Goal: Transaction & Acquisition: Download file/media

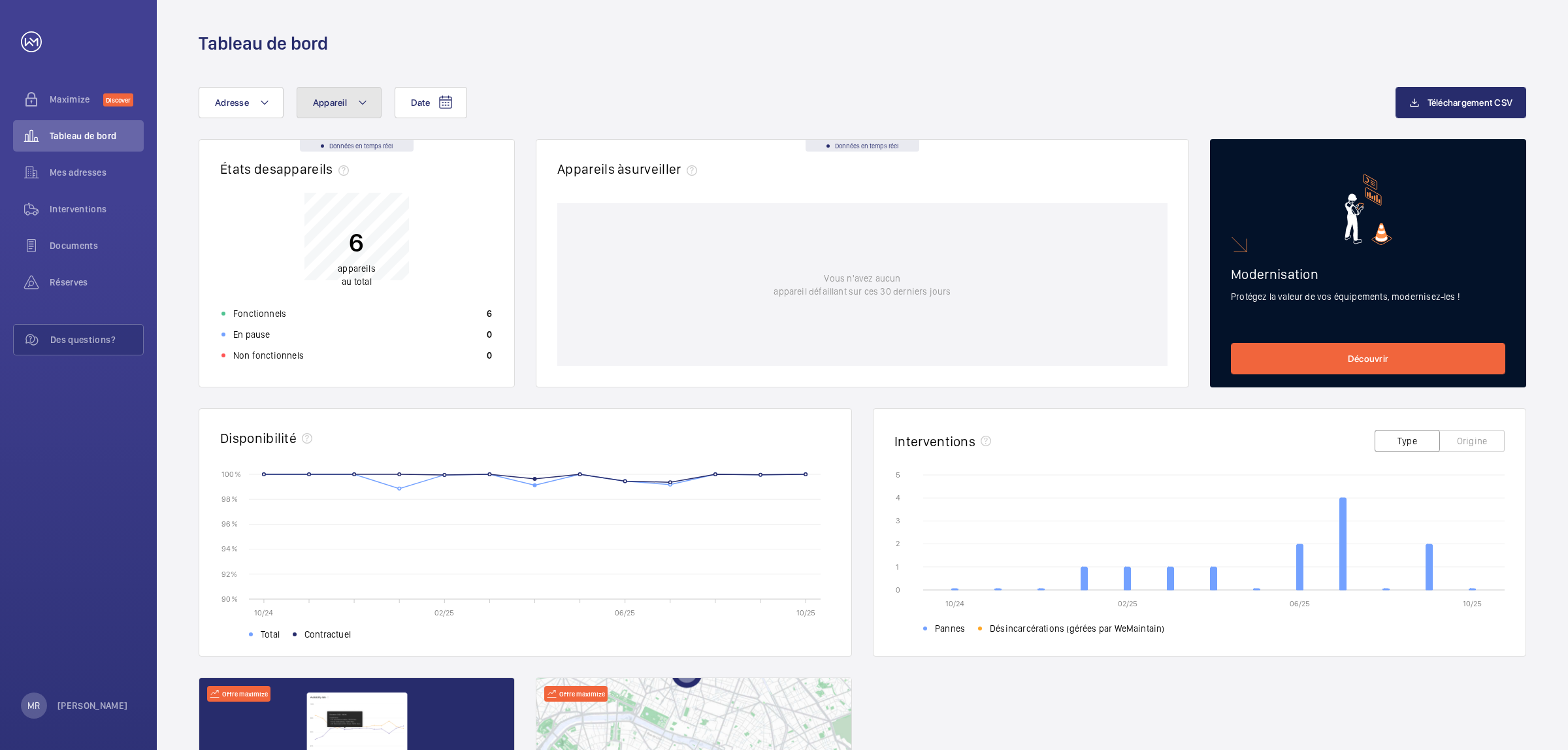
click at [362, 106] on mat-icon at bounding box center [362, 103] width 11 height 16
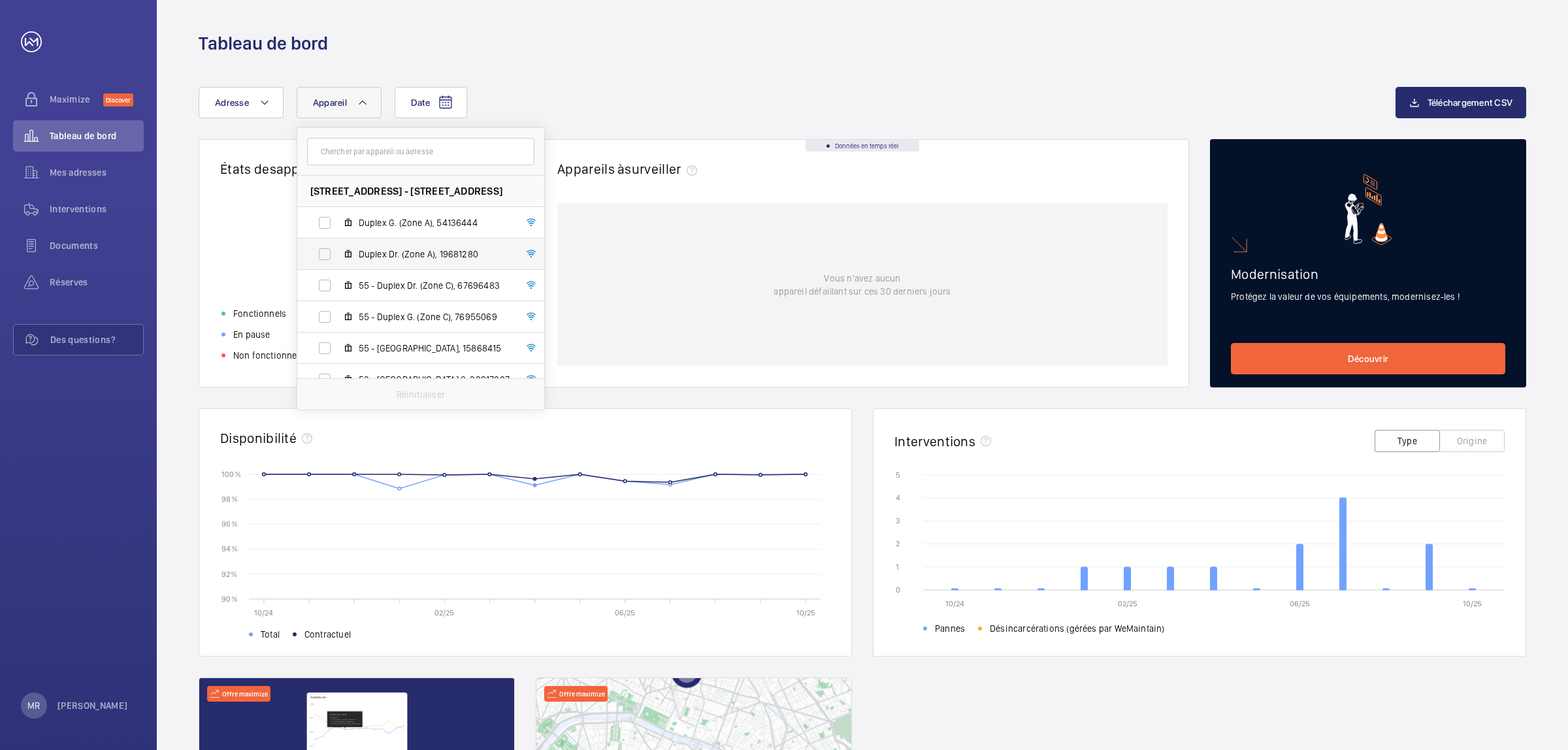
click at [447, 257] on span "Duplex Dr. (Zone A), 19681280" at bounding box center [434, 254] width 151 height 13
click at [338, 257] on input "Duplex Dr. (Zone A), 19681280" at bounding box center [324, 254] width 26 height 26
checkbox input "true"
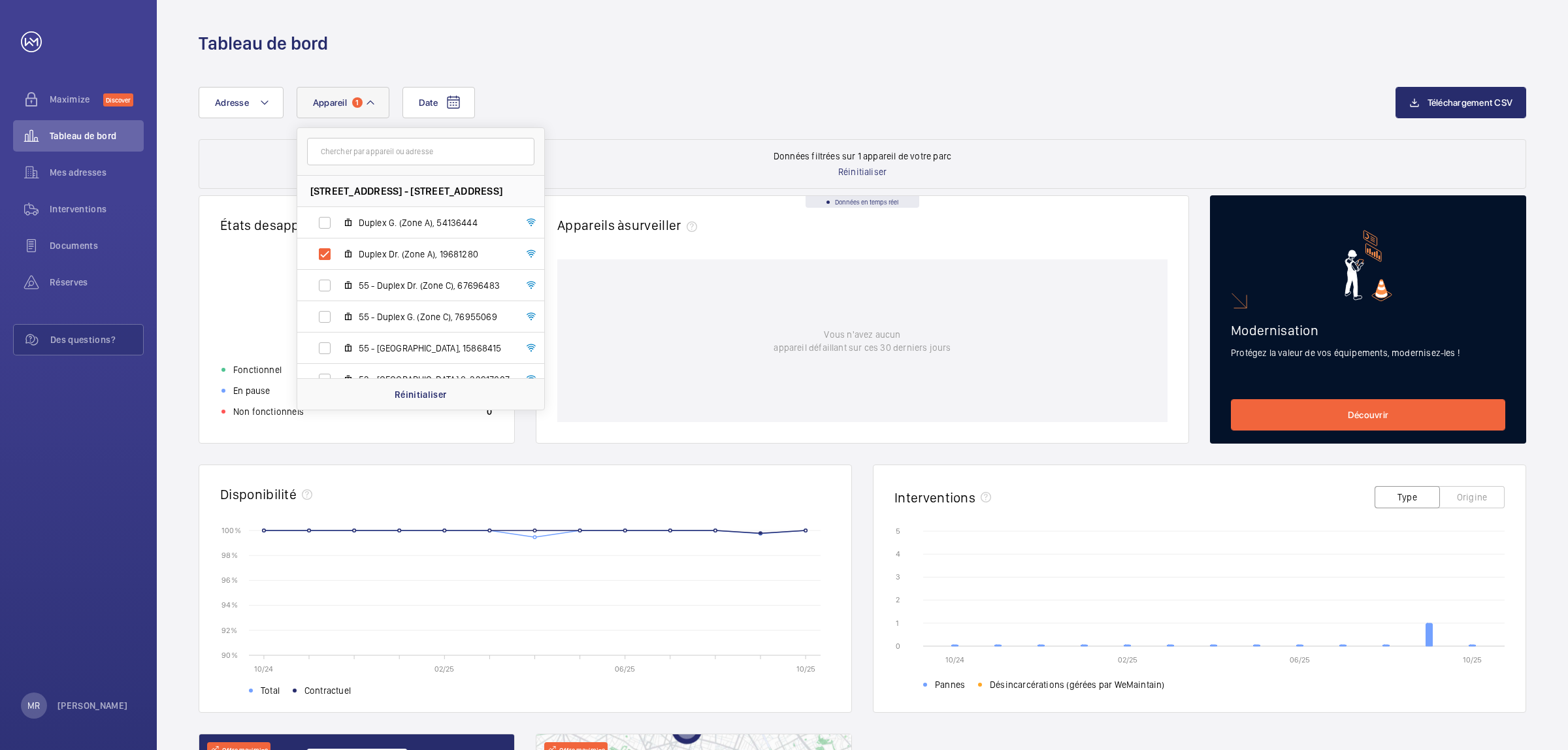
click at [760, 533] on circle at bounding box center [760, 533] width 2 height 2
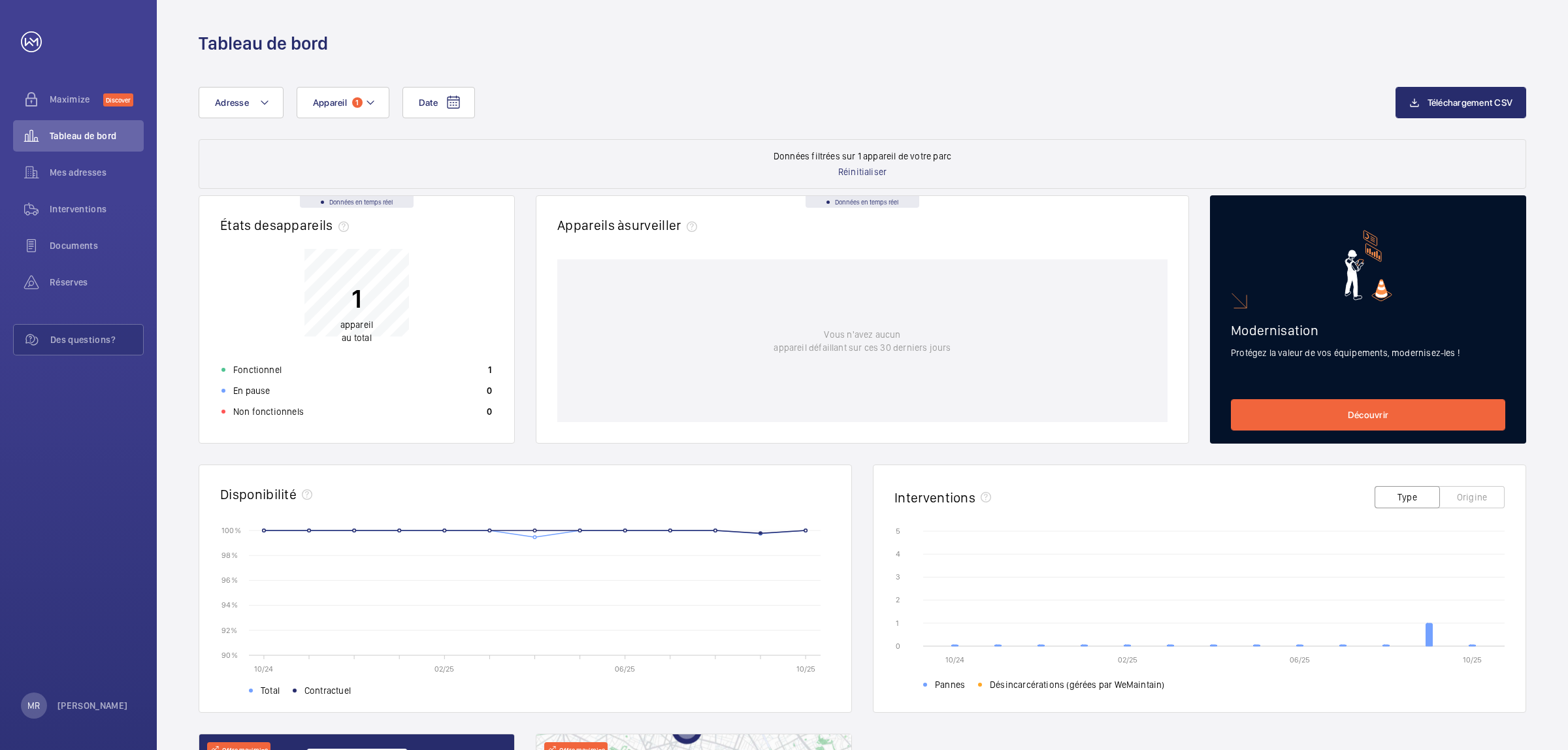
click at [760, 533] on circle at bounding box center [760, 533] width 2 height 2
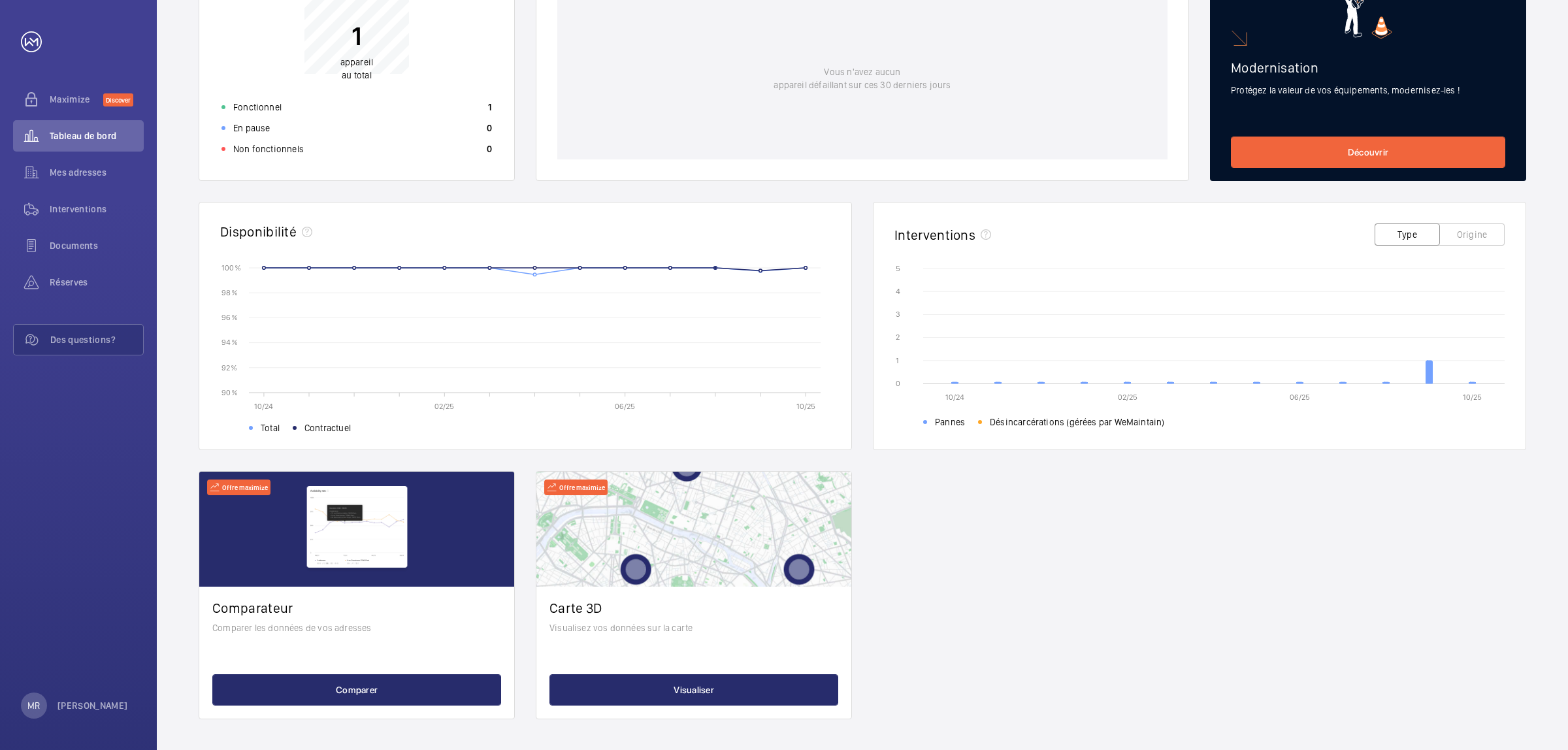
click at [1275, 504] on div "Données en temps réel États des appareils﻿ 1 appareil au total Fonctionnel 1 En…" at bounding box center [861, 325] width 1327 height 786
click at [1431, 375] on icon at bounding box center [1429, 372] width 7 height 23
click at [1429, 372] on icon at bounding box center [1429, 372] width 7 height 23
click at [1295, 486] on div "Données en temps réel États des appareils﻿ 1 appareil au total Fonctionnel 1 En…" at bounding box center [861, 325] width 1327 height 786
click at [759, 273] on rect at bounding box center [545, 331] width 571 height 125
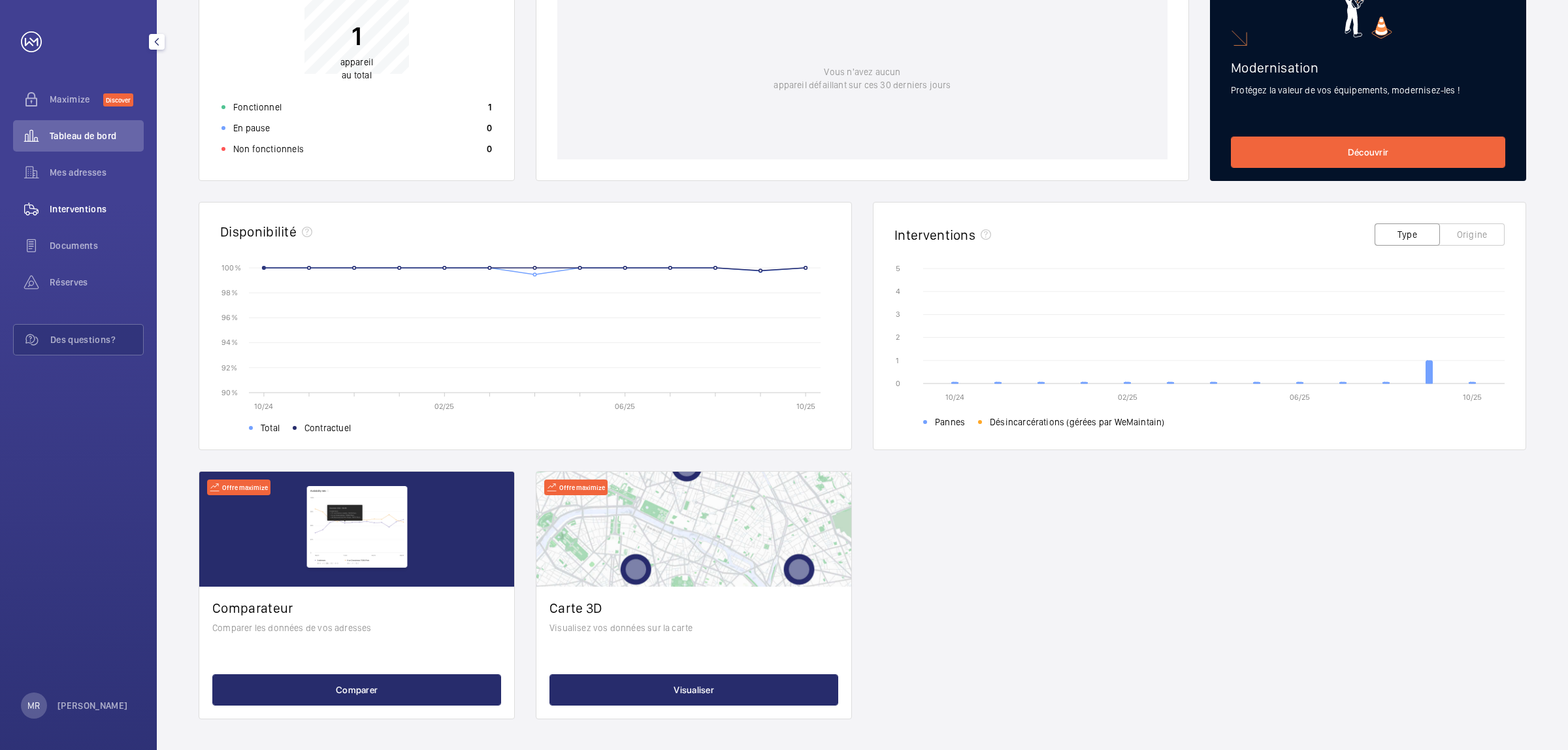
click at [89, 207] on span "Interventions" at bounding box center [96, 209] width 94 height 13
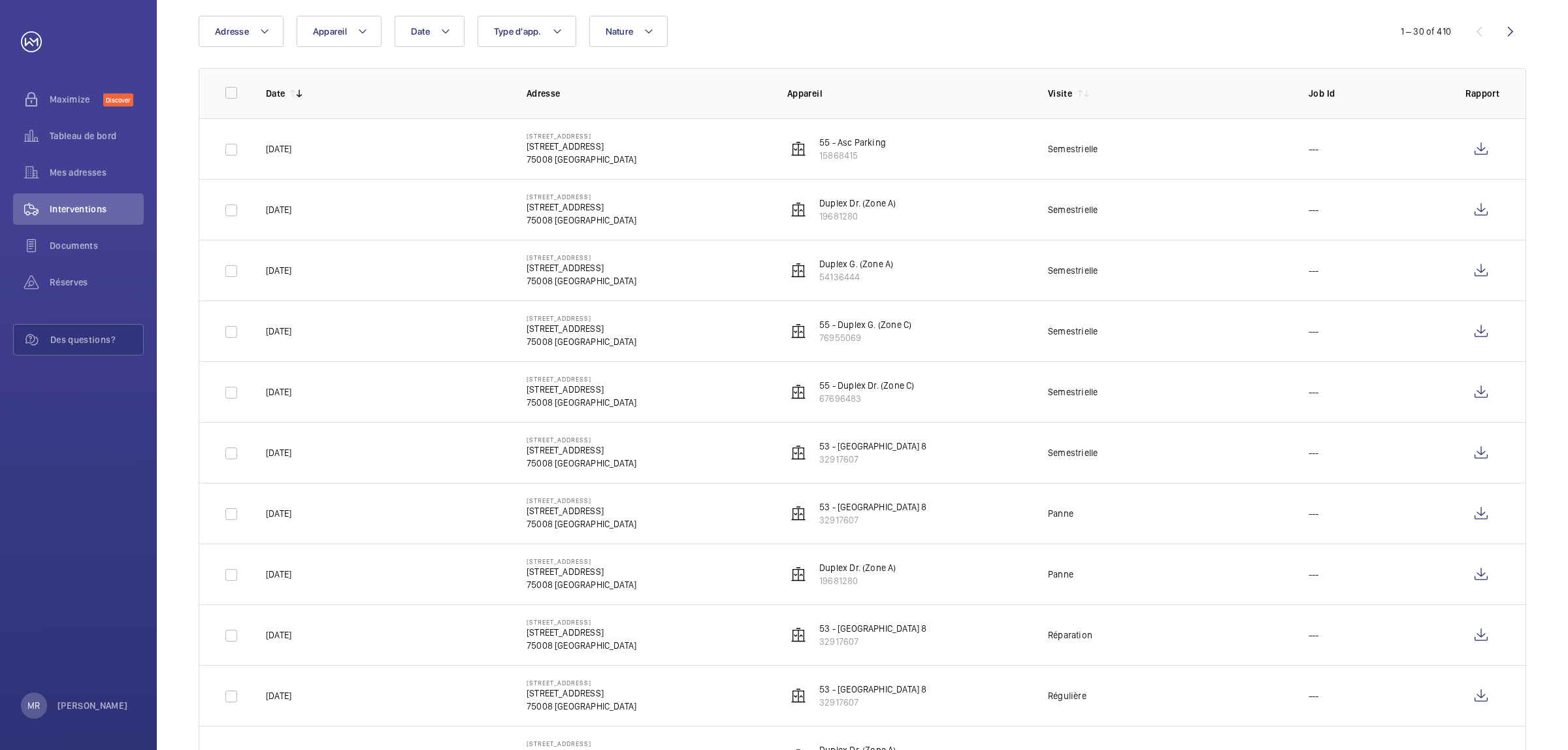
scroll to position [163, 0]
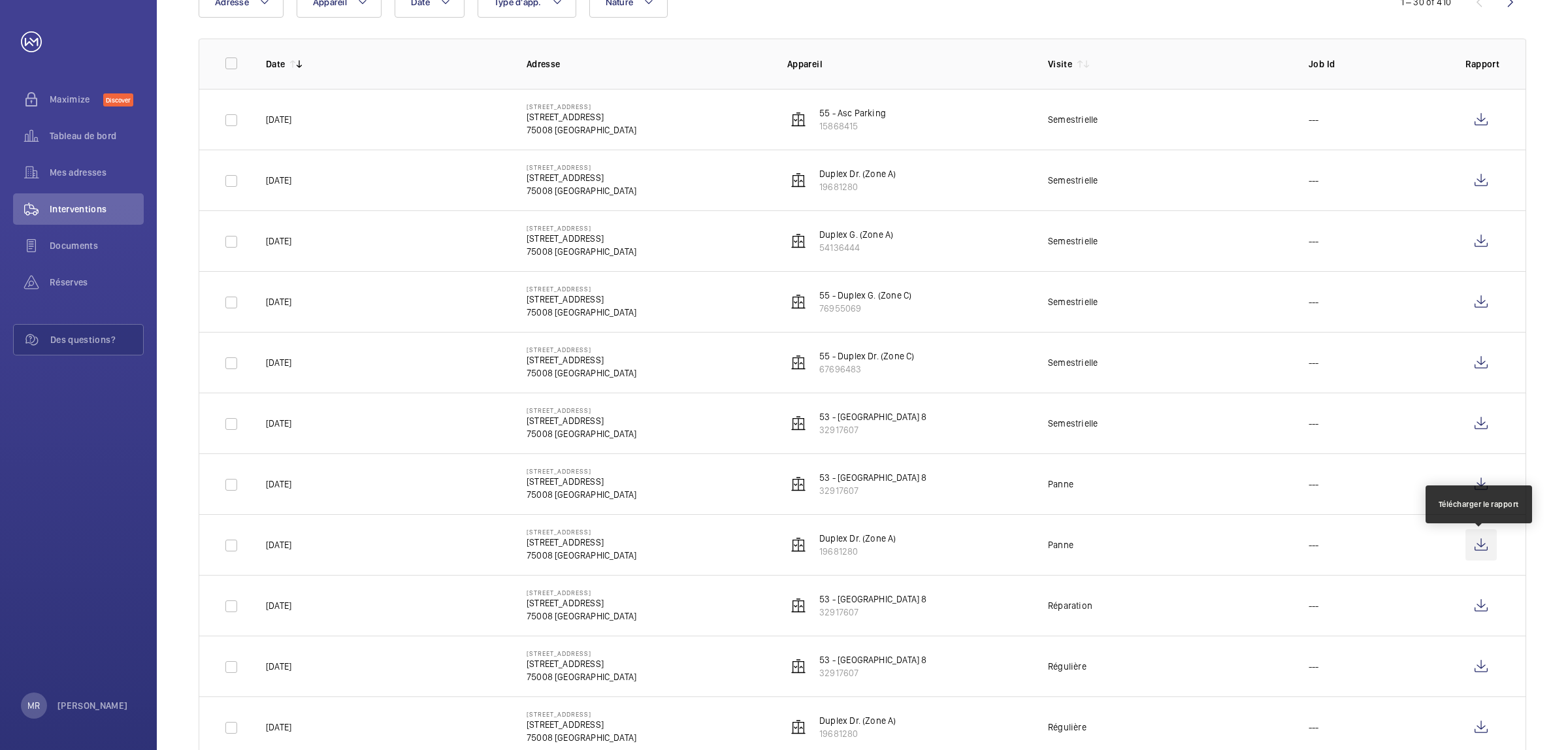
click at [1470, 552] on wm-front-icon-button at bounding box center [1481, 544] width 31 height 31
click at [1478, 490] on wm-front-icon-button at bounding box center [1481, 484] width 31 height 31
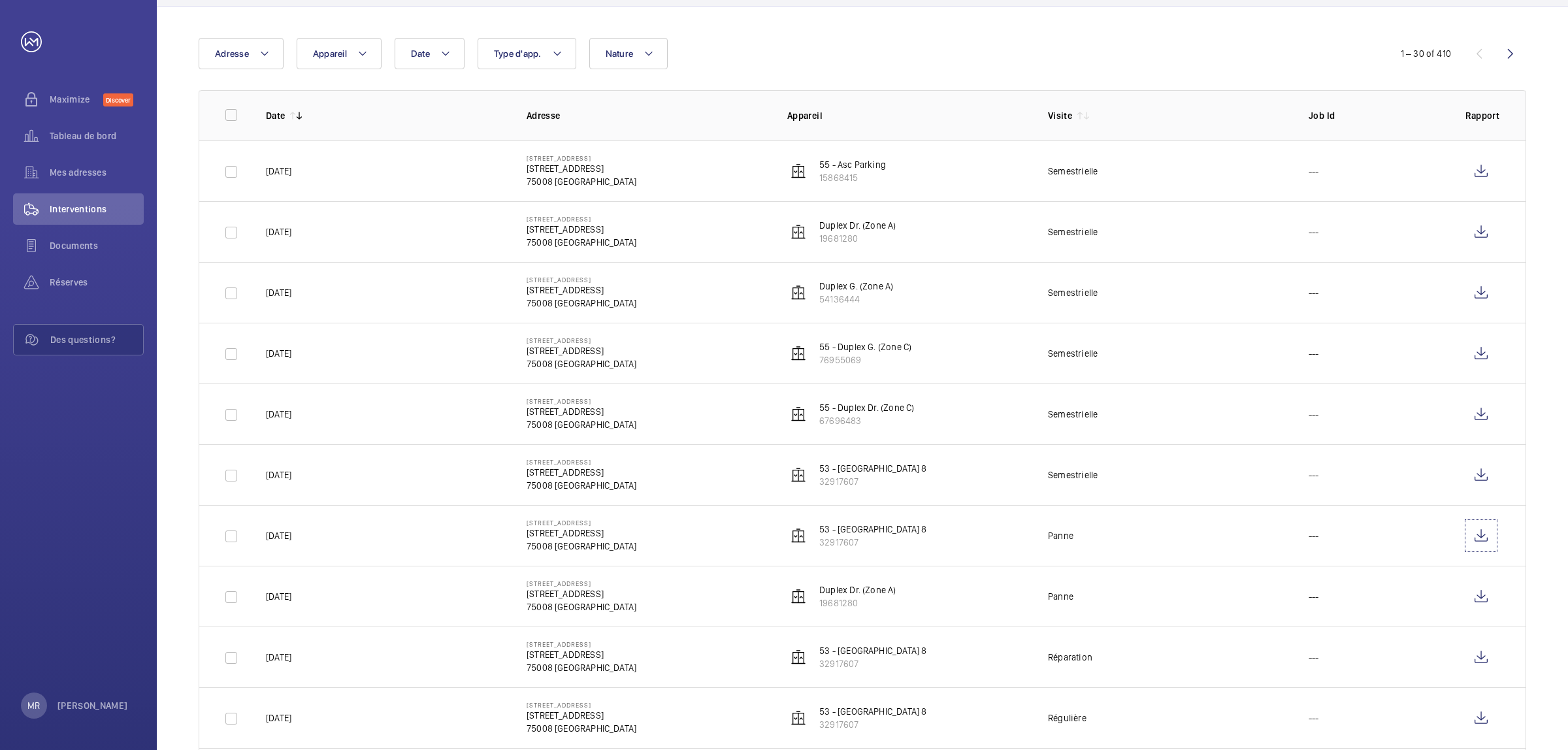
scroll to position [0, 0]
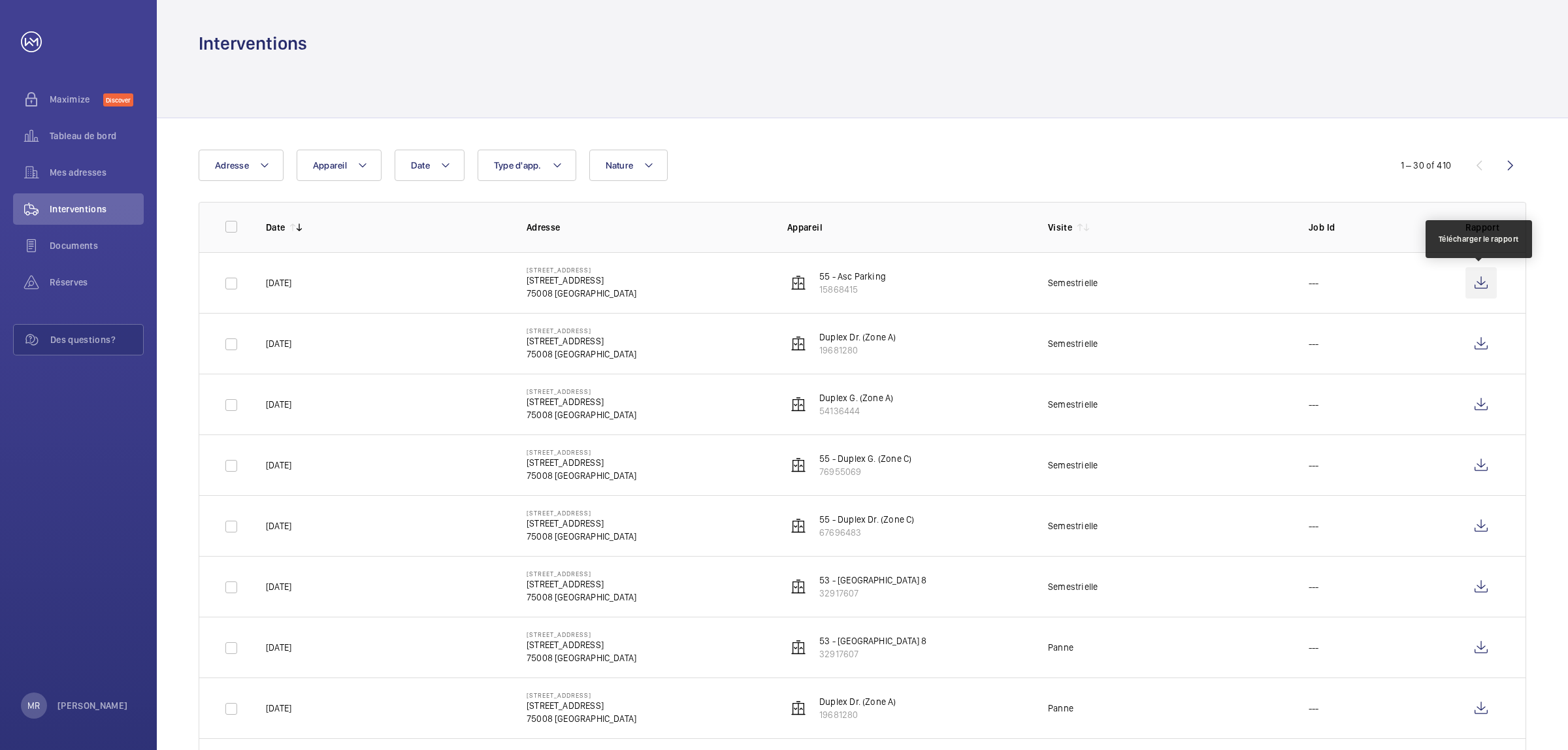
click at [1481, 284] on wm-front-icon-button at bounding box center [1481, 283] width 31 height 31
click at [1484, 343] on wm-front-icon-button at bounding box center [1481, 343] width 31 height 31
click at [1484, 408] on wm-front-icon-button at bounding box center [1481, 404] width 31 height 31
click at [1486, 462] on wm-front-icon-button at bounding box center [1481, 465] width 31 height 31
click at [1484, 530] on wm-front-icon-button at bounding box center [1481, 526] width 31 height 31
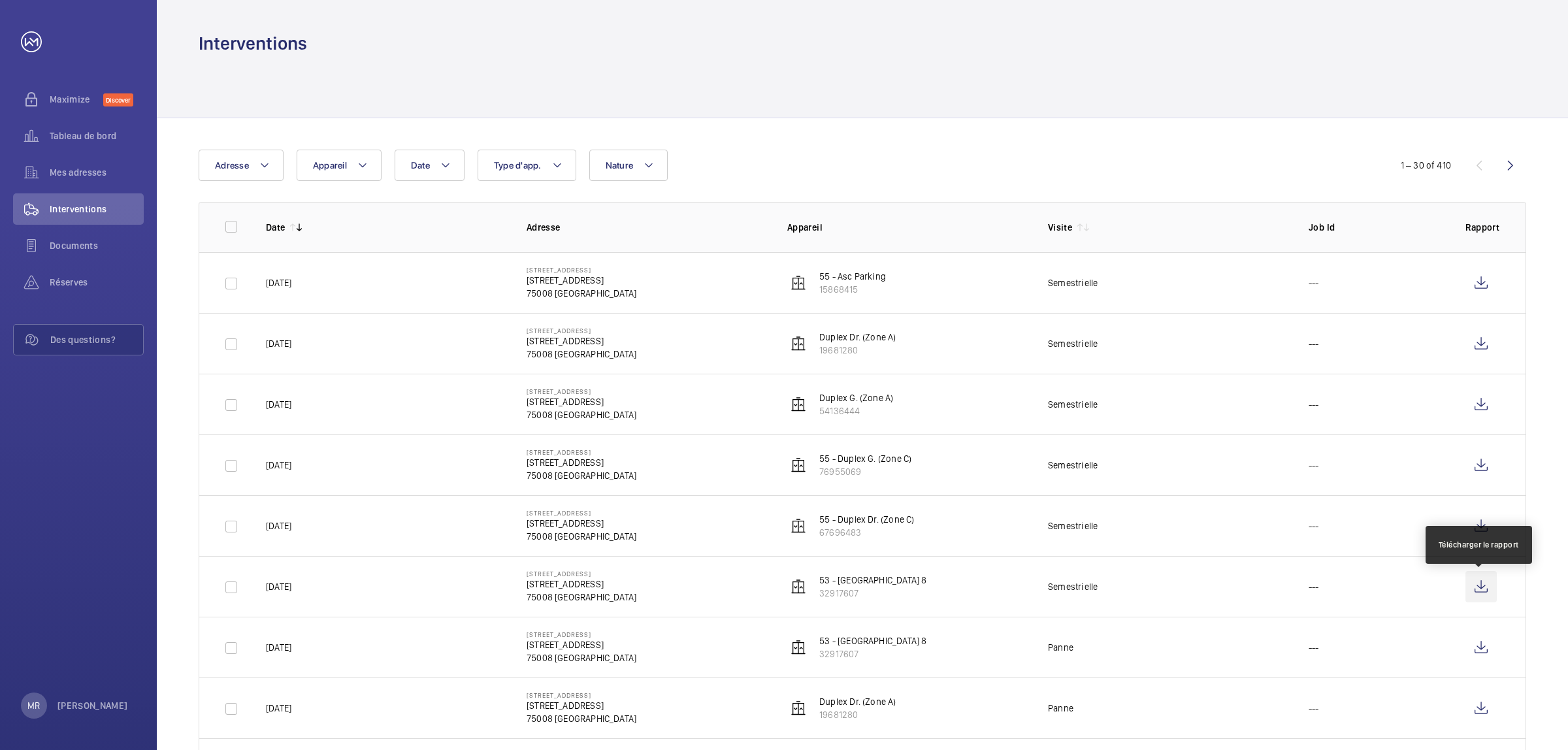
click at [1472, 593] on wm-front-icon-button at bounding box center [1481, 587] width 31 height 31
